Goal: Task Accomplishment & Management: Use online tool/utility

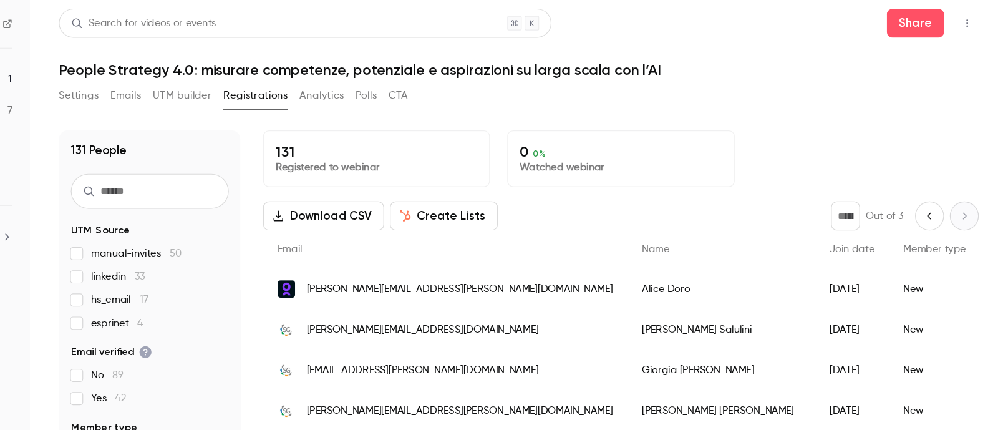
drag, startPoint x: 758, startPoint y: 2, endPoint x: 656, endPoint y: 89, distance: 133.7
click at [656, 89] on div "Settings Emails UTM builder Registrations Analytics Polls CTA" at bounding box center [577, 84] width 792 height 25
click at [209, 80] on button "Settings" at bounding box center [198, 82] width 34 height 20
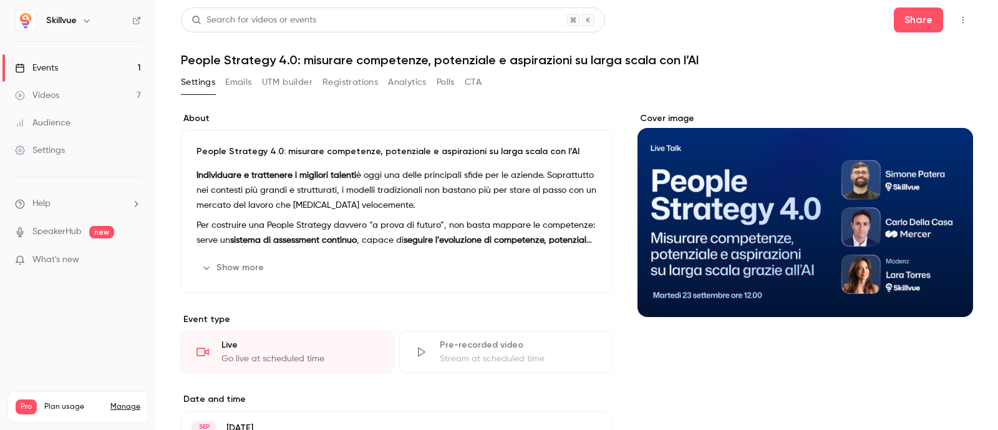
click at [72, 66] on link "Events 1" at bounding box center [78, 67] width 156 height 27
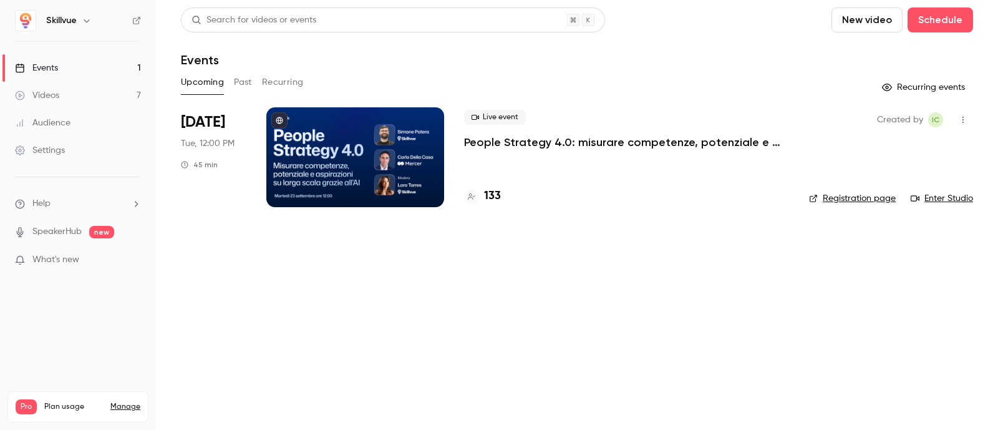
click at [337, 182] on div at bounding box center [355, 157] width 178 height 100
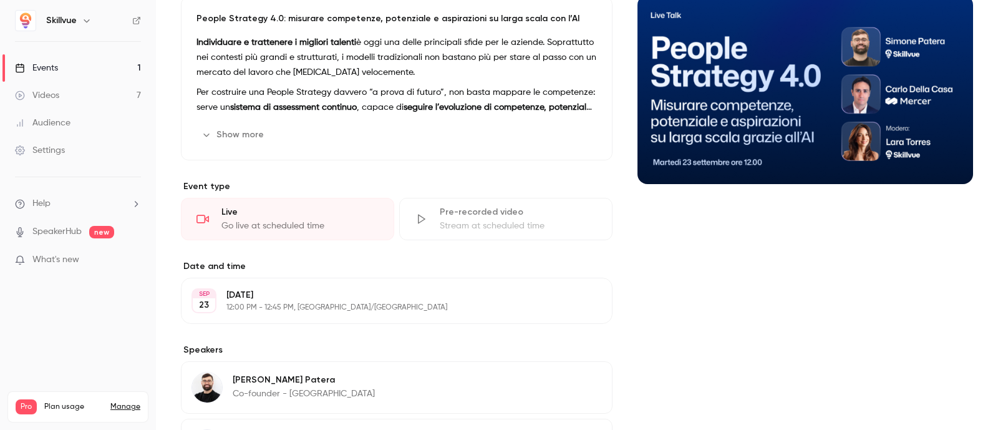
scroll to position [207, 0]
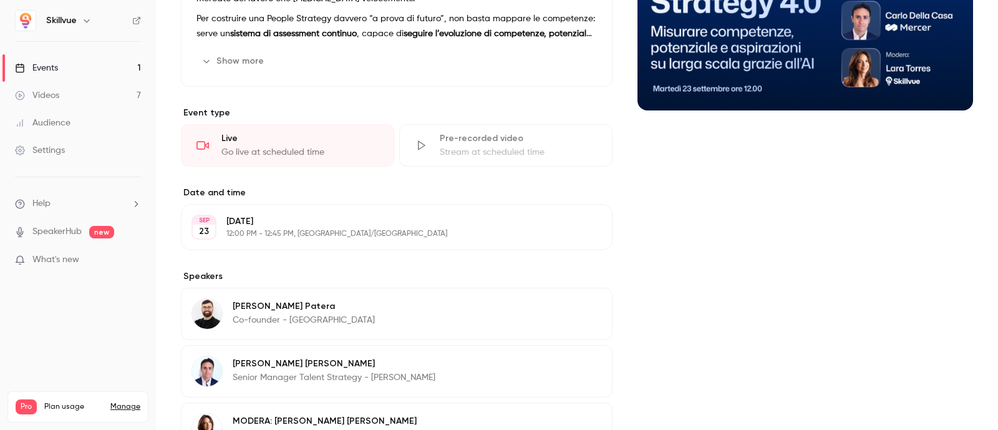
click at [86, 69] on link "Events 1" at bounding box center [78, 67] width 156 height 27
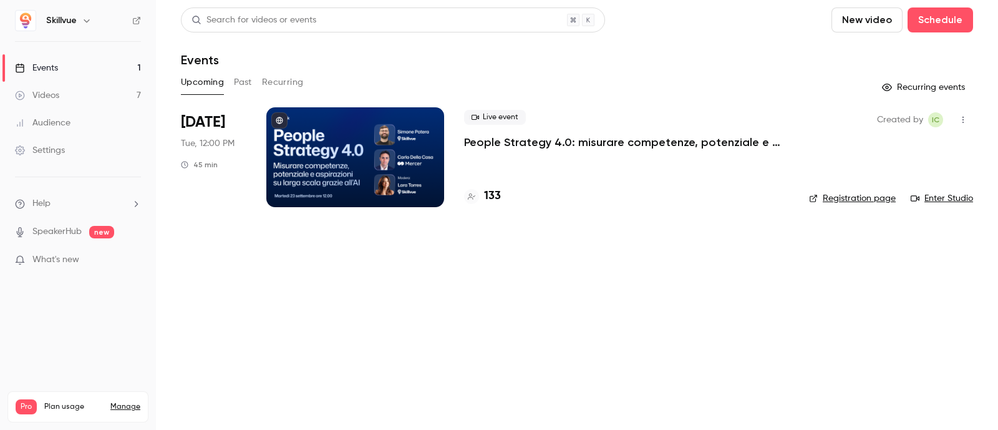
click at [341, 148] on div at bounding box center [355, 157] width 178 height 100
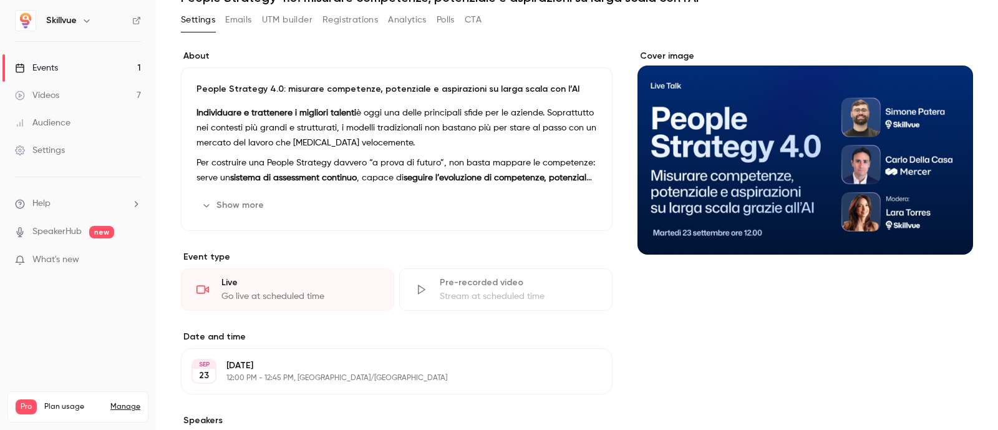
scroll to position [67, 0]
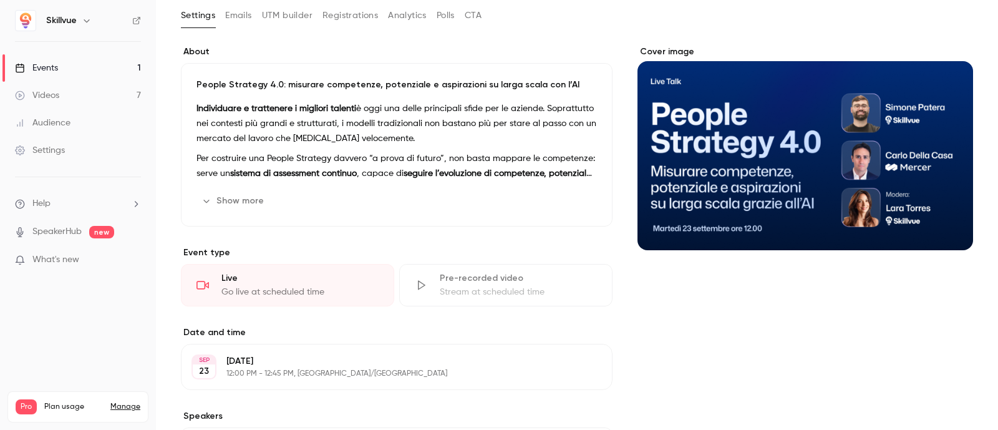
click at [261, 282] on div "Live" at bounding box center [300, 278] width 157 height 12
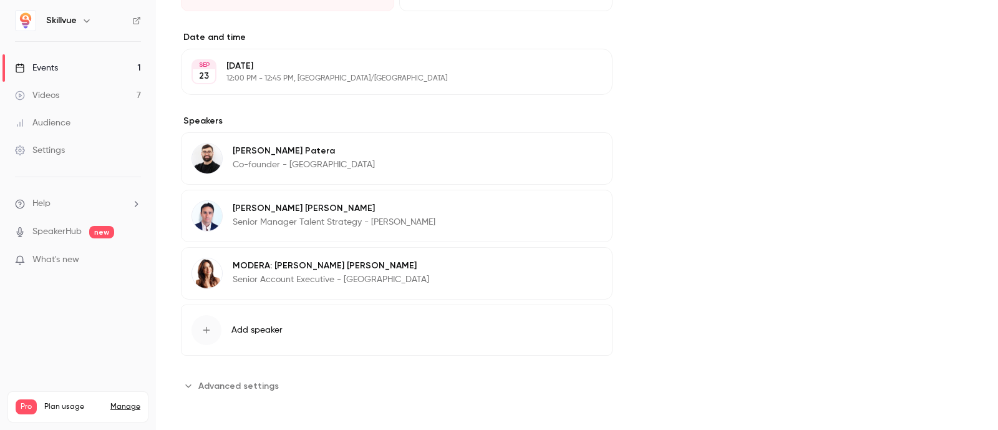
scroll to position [0, 0]
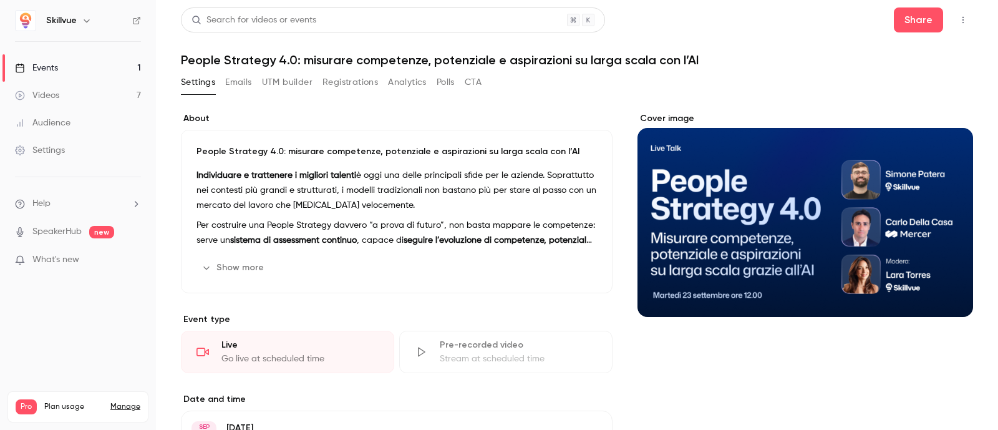
click at [777, 215] on div "Cover image" at bounding box center [806, 214] width 336 height 205
click at [0, 0] on input "Cover image" at bounding box center [0, 0] width 0 height 0
click at [40, 94] on div "Videos" at bounding box center [37, 95] width 44 height 12
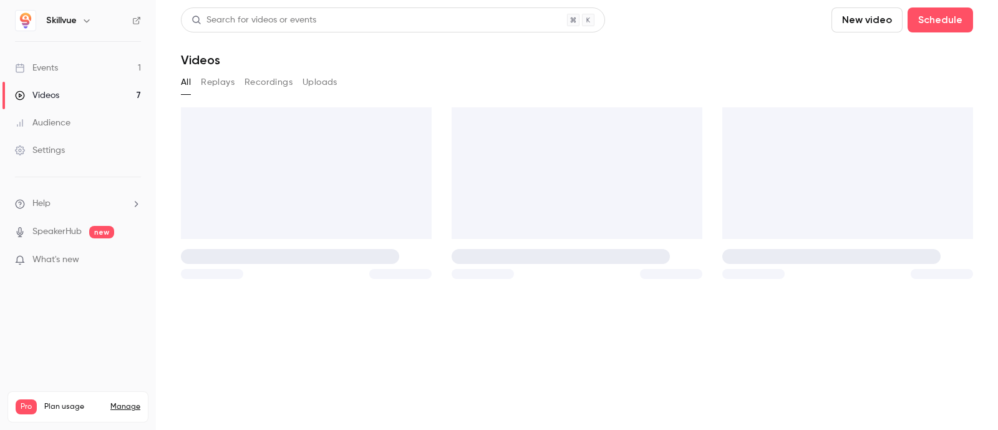
click at [49, 64] on div "Events" at bounding box center [36, 68] width 43 height 12
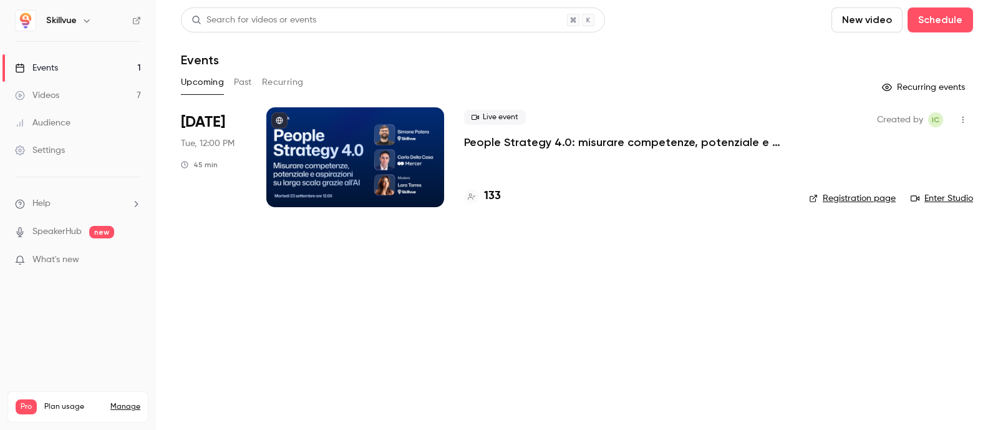
click at [798, 120] on icon "button" at bounding box center [963, 119] width 10 height 9
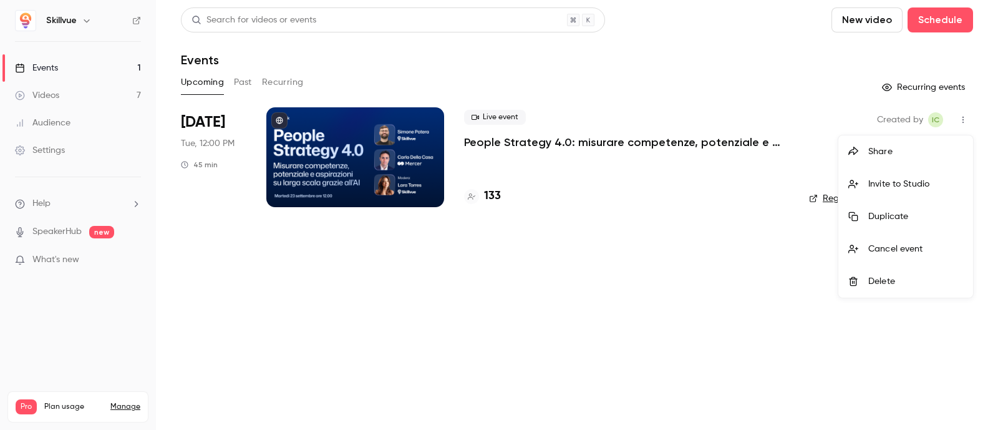
click at [306, 178] on div at bounding box center [499, 215] width 998 height 430
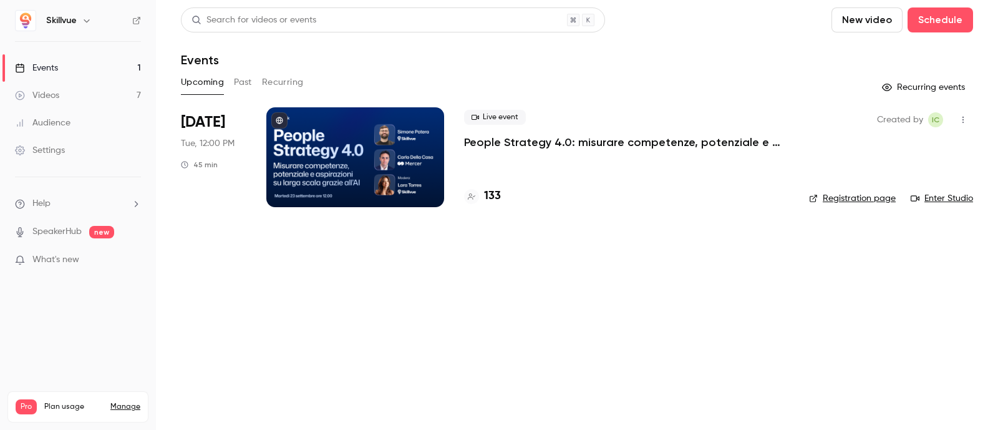
click at [798, 202] on link "Enter Studio" at bounding box center [942, 198] width 62 height 12
